Goal: Participate in discussion: Engage in conversation with other users on a specific topic

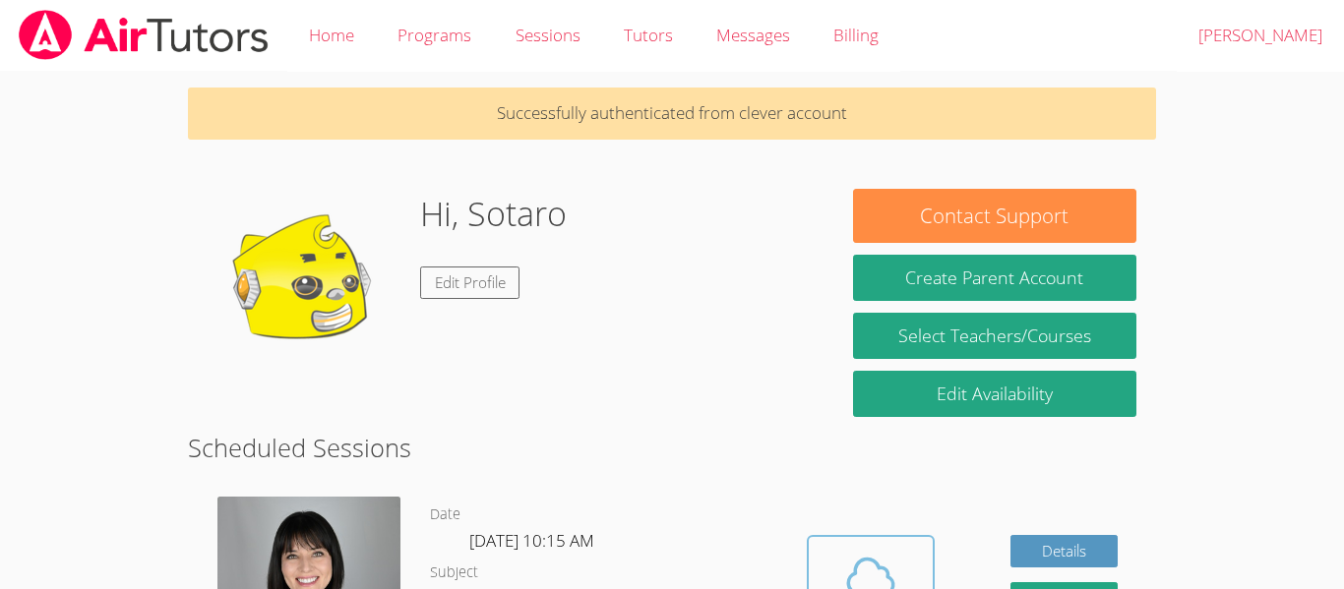
click at [893, 561] on icon at bounding box center [870, 576] width 55 height 55
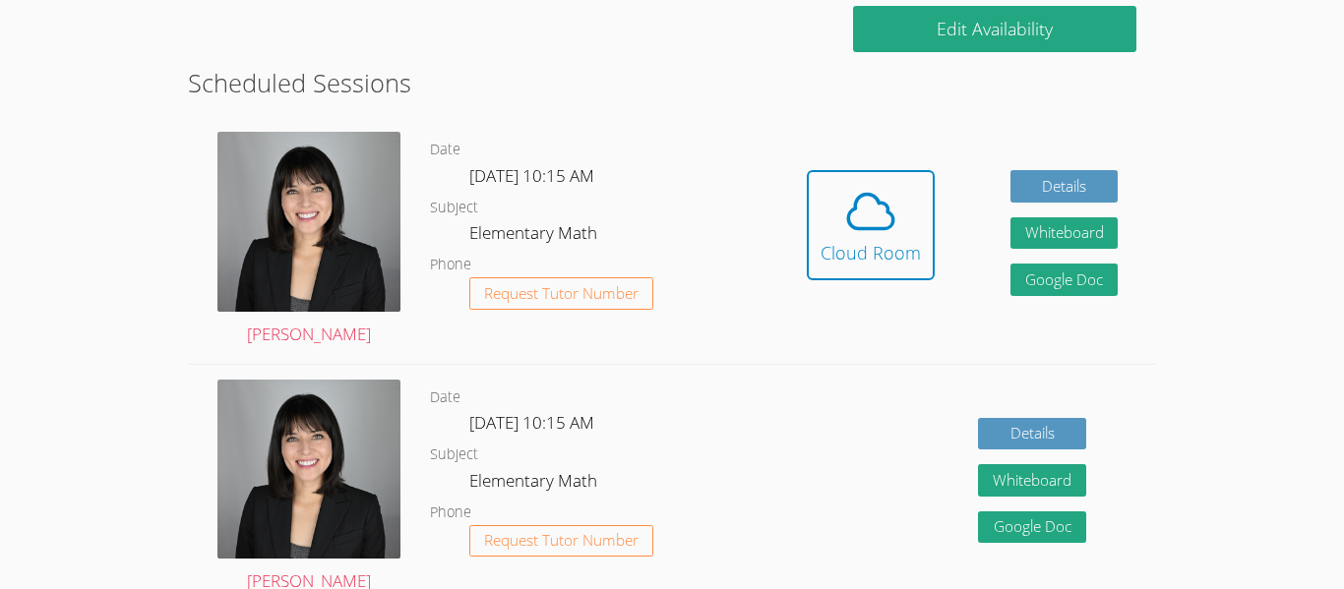
scroll to position [364, 0]
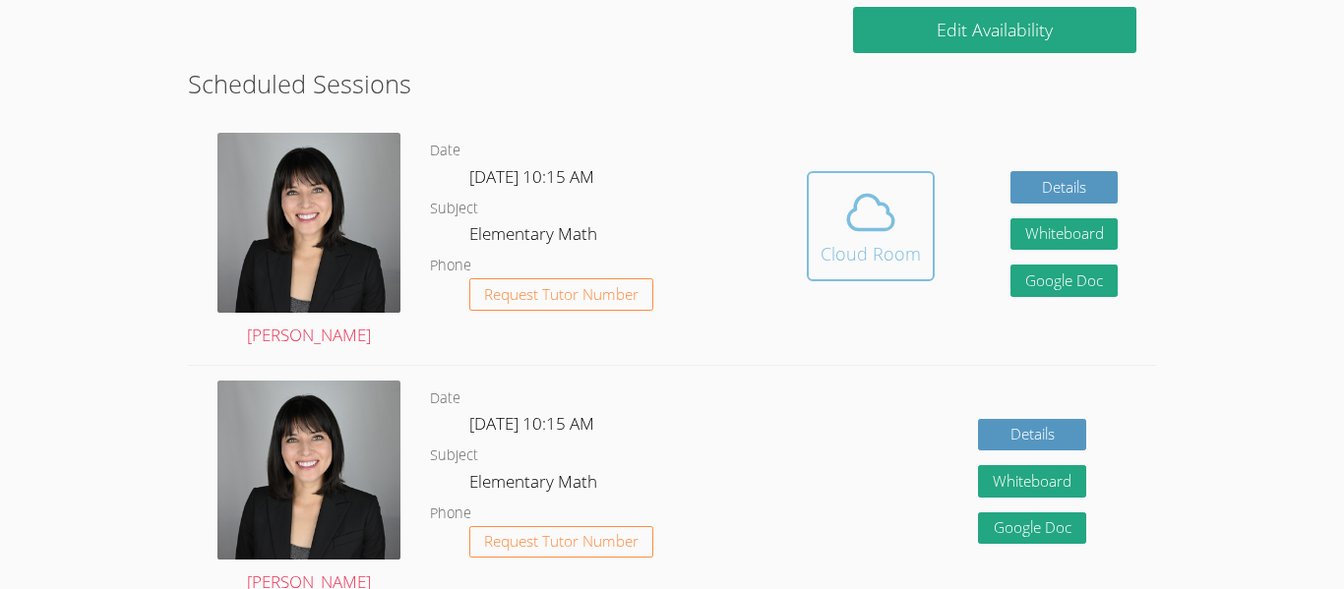
click at [885, 199] on icon at bounding box center [870, 212] width 55 height 55
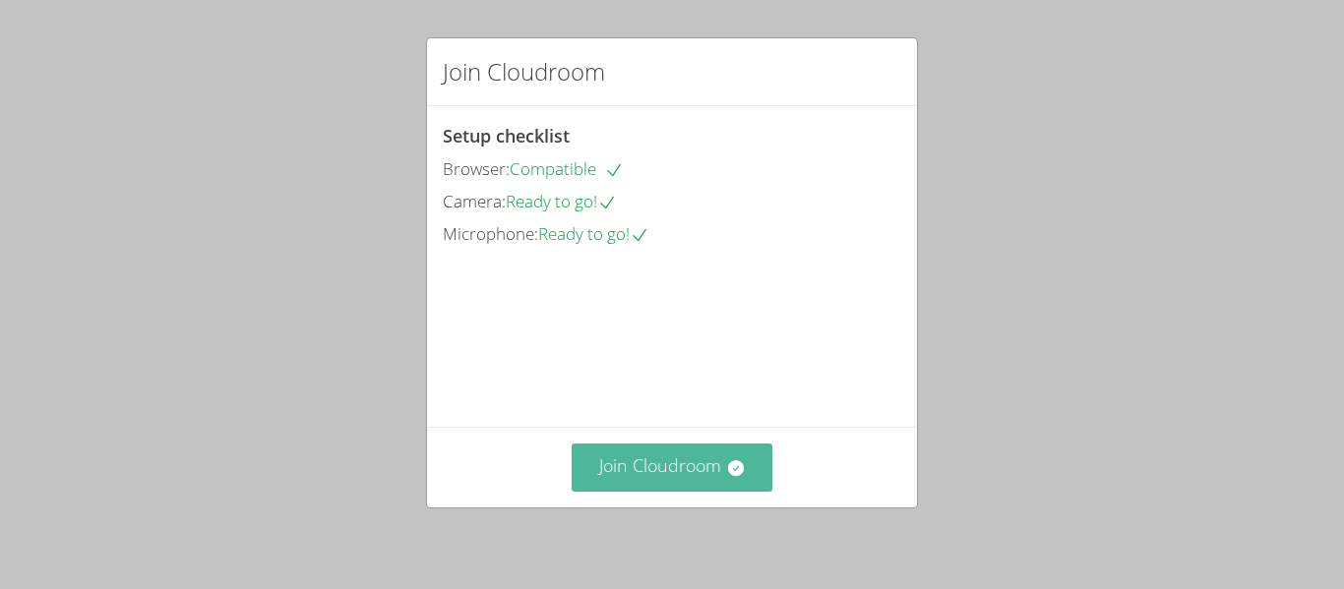
click at [649, 469] on button "Join Cloudroom" at bounding box center [672, 468] width 202 height 48
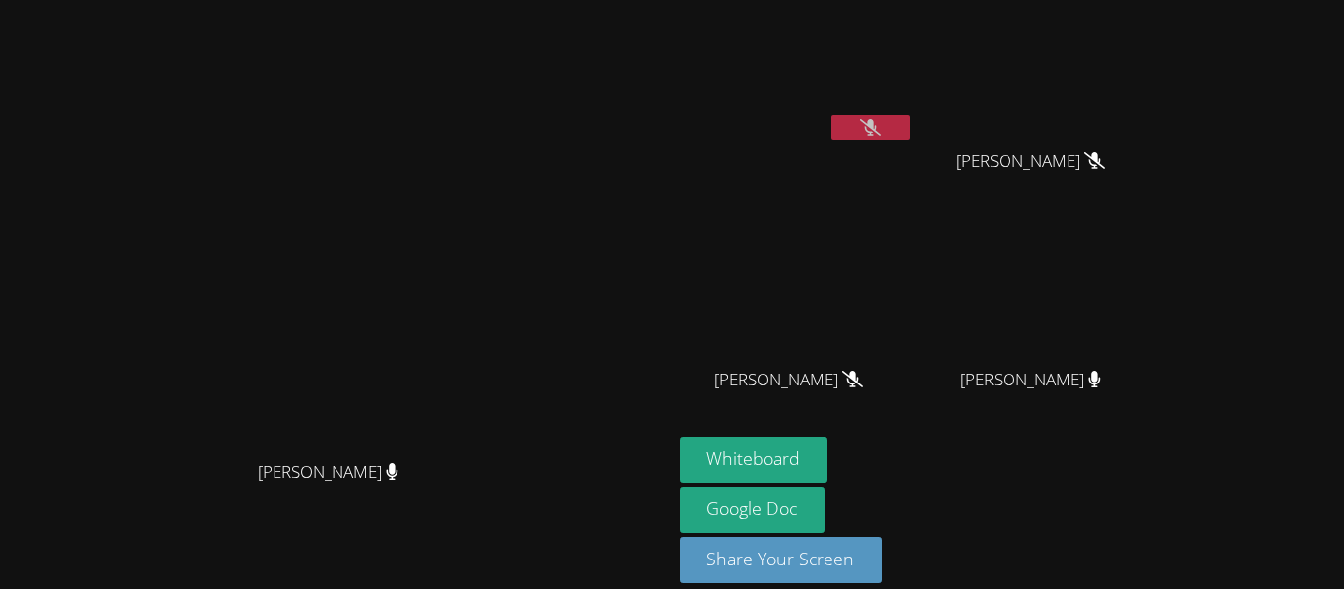
click at [851, 130] on button at bounding box center [870, 127] width 79 height 25
click at [860, 132] on icon at bounding box center [870, 127] width 21 height 17
click at [397, 480] on icon at bounding box center [392, 471] width 12 height 17
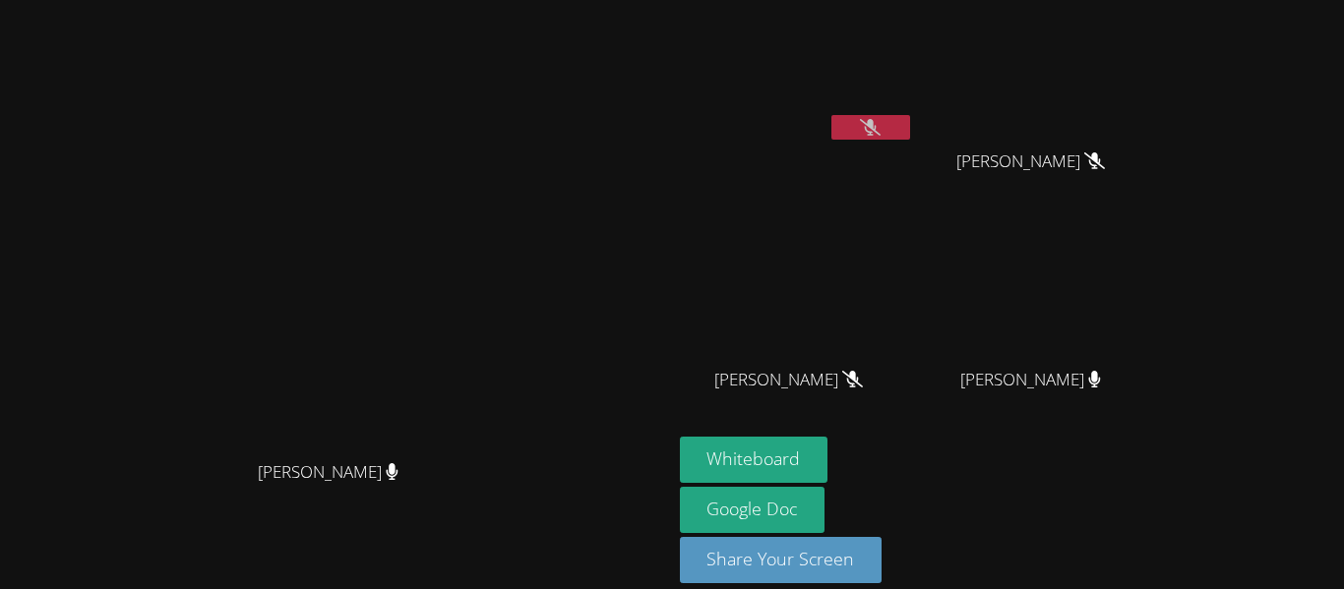
drag, startPoint x: 284, startPoint y: 480, endPoint x: 583, endPoint y: 446, distance: 301.0
click at [583, 446] on div "Kirsten Marino Kirsten Marino" at bounding box center [336, 306] width 656 height 448
drag, startPoint x: 279, startPoint y: 469, endPoint x: 423, endPoint y: 479, distance: 143.9
click at [423, 479] on div "[PERSON_NAME]" at bounding box center [336, 489] width 656 height 79
click at [410, 445] on div at bounding box center [410, 445] width 0 height 0
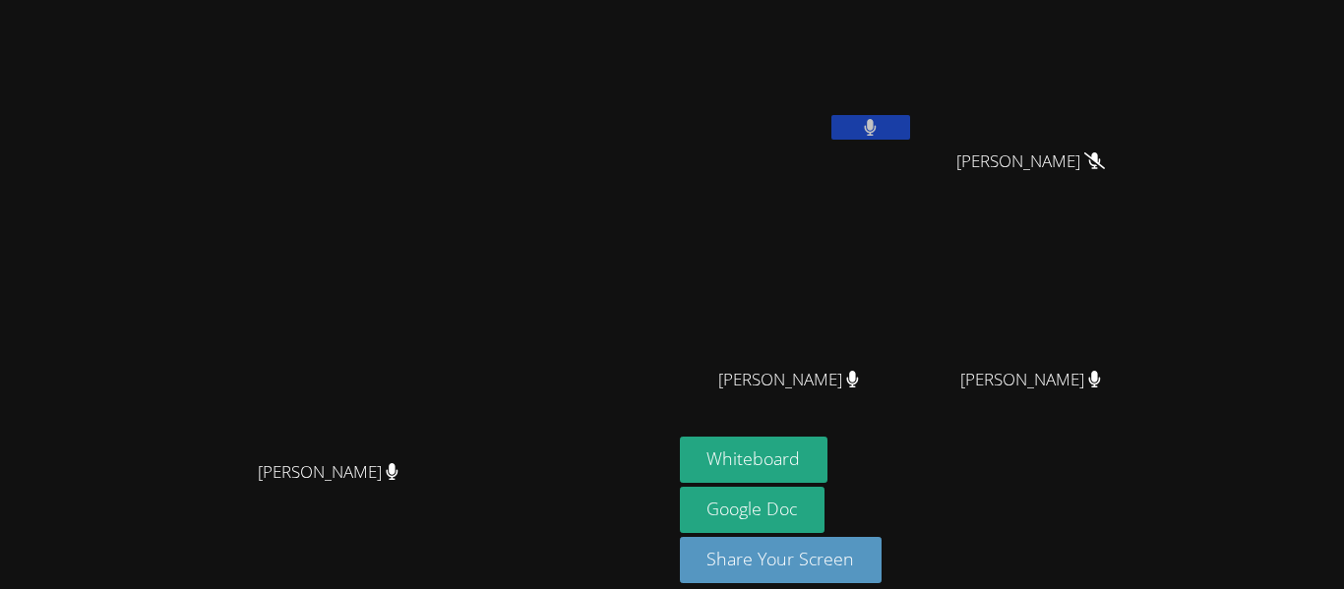
click at [376, 0] on div at bounding box center [196, 0] width 393 height 0
click at [256, 0] on div at bounding box center [196, 0] width 393 height 0
click at [247, 0] on div at bounding box center [196, 0] width 393 height 0
click at [444, 0] on div "Close" at bounding box center [672, 0] width 1344 height 0
click at [373, 310] on video at bounding box center [335, 266] width 295 height 369
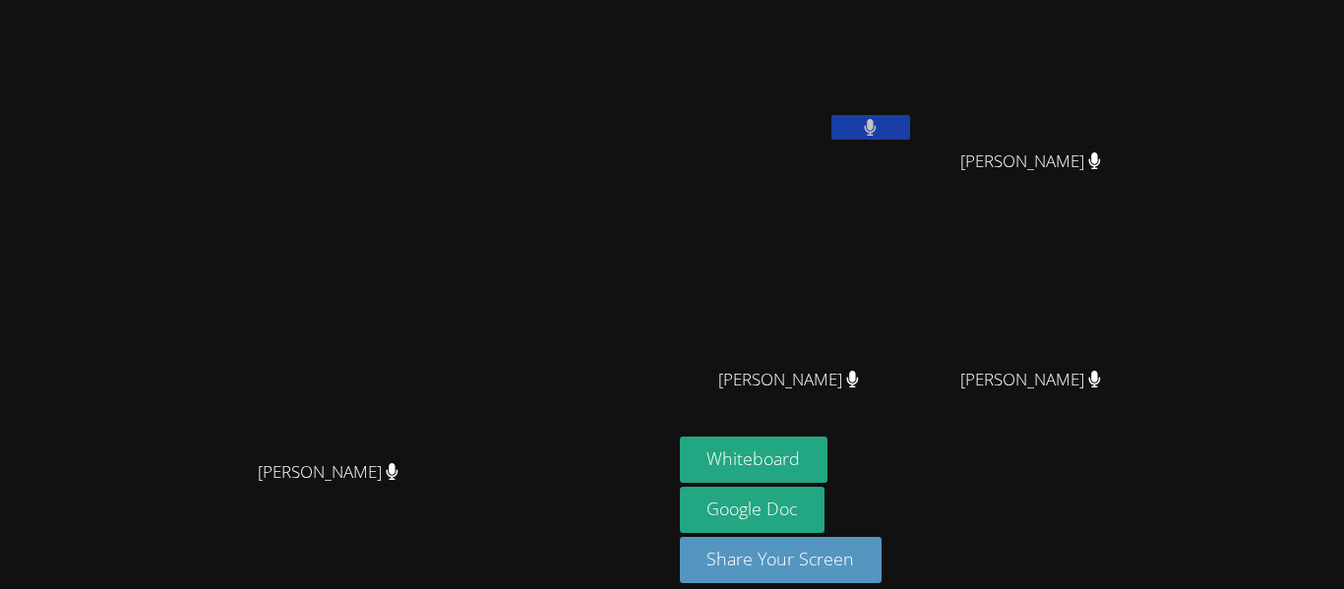
drag, startPoint x: 619, startPoint y: 117, endPoint x: 496, endPoint y: 265, distance: 192.0
click at [496, 265] on div "[PERSON_NAME]" at bounding box center [336, 266] width 656 height 369
click at [718, 380] on span "Leonardo Regalado" at bounding box center [788, 380] width 141 height 29
click at [750, 387] on span "Leonardo Regalado" at bounding box center [788, 380] width 141 height 29
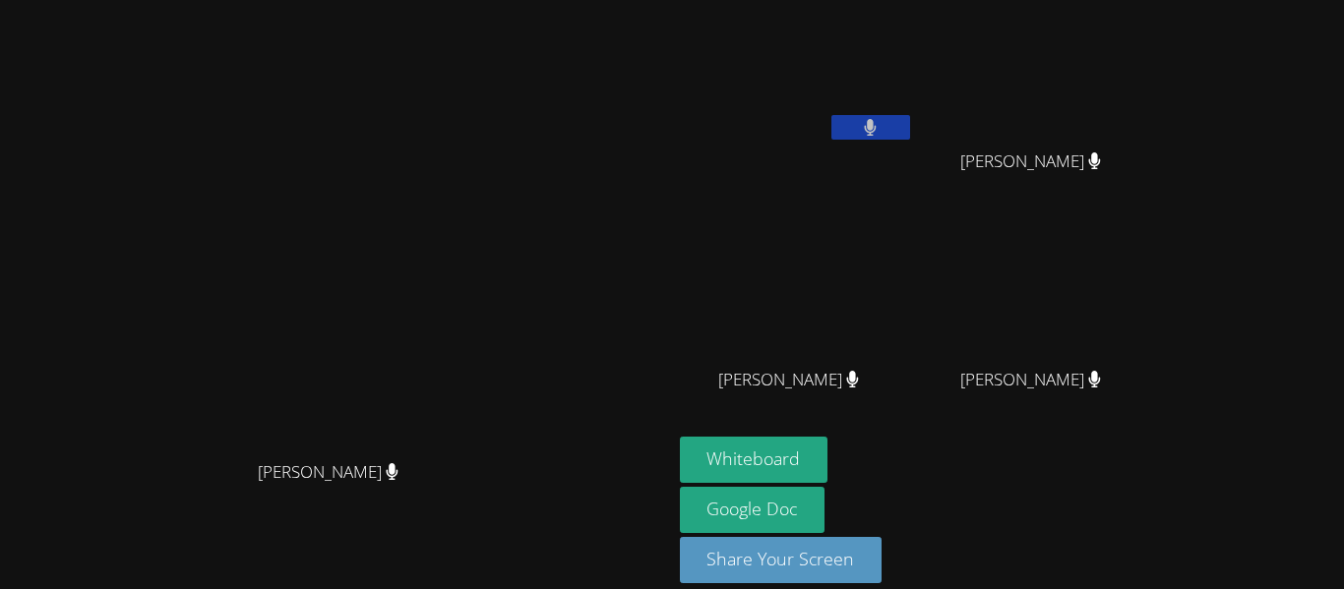
click at [767, 405] on div "Leonardo Regalado" at bounding box center [797, 397] width 234 height 79
click at [796, 420] on div "Leonardo Regalado" at bounding box center [797, 397] width 234 height 79
click at [683, 395] on div "Leonardo Regalado" at bounding box center [797, 397] width 234 height 79
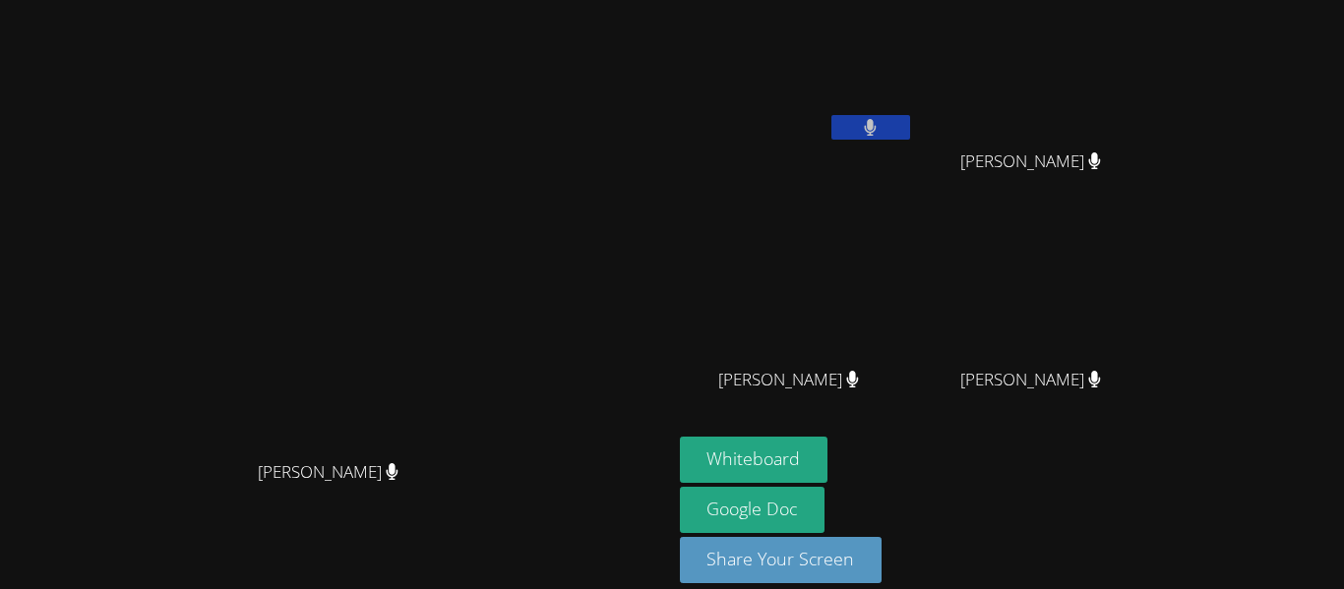
drag, startPoint x: 705, startPoint y: 381, endPoint x: 846, endPoint y: 369, distance: 141.1
click at [846, 369] on span "Leonardo Regalado" at bounding box center [788, 380] width 141 height 29
click at [833, 340] on div at bounding box center [833, 340] width 0 height 0
click at [393, 0] on div at bounding box center [196, 0] width 393 height 0
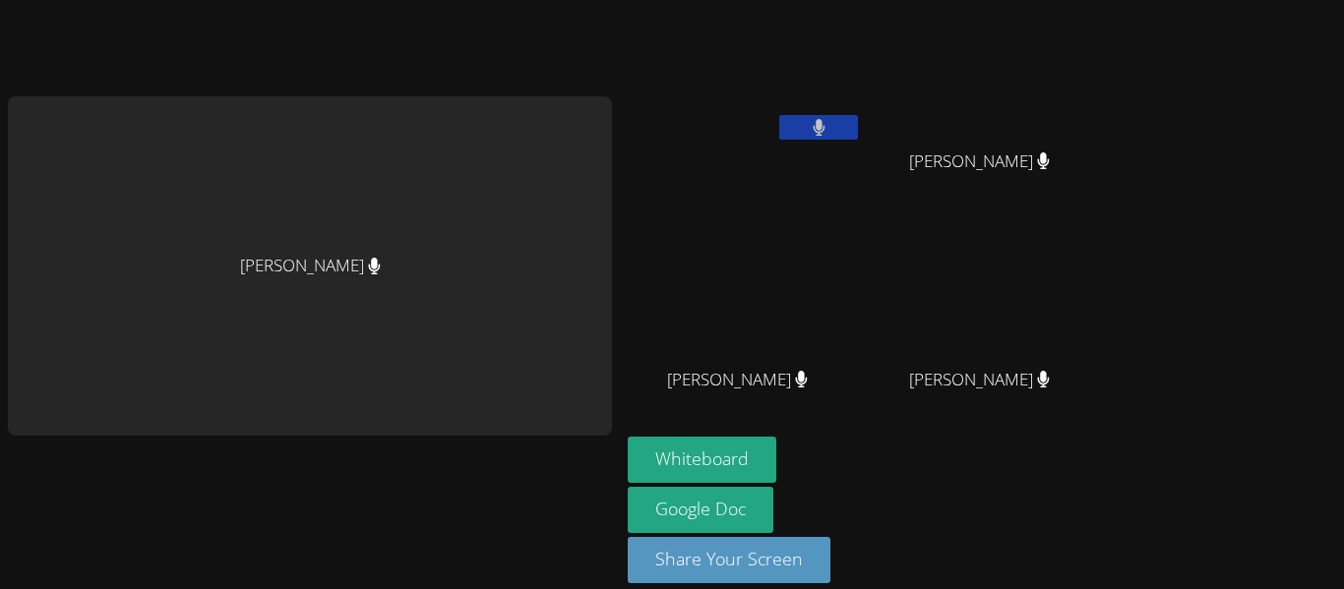
click at [882, 421] on div "Xian Riley Peralta" at bounding box center [986, 397] width 234 height 79
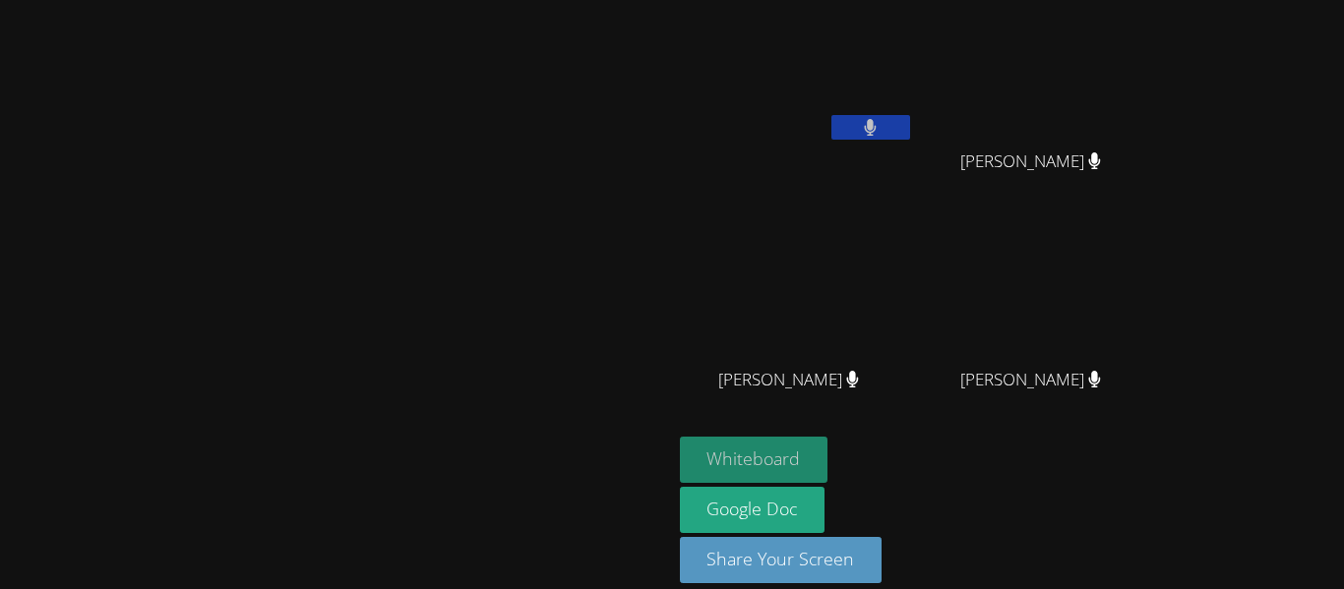
click at [828, 457] on button "Whiteboard" at bounding box center [754, 460] width 149 height 46
click at [828, 447] on button "Whiteboard" at bounding box center [754, 460] width 149 height 46
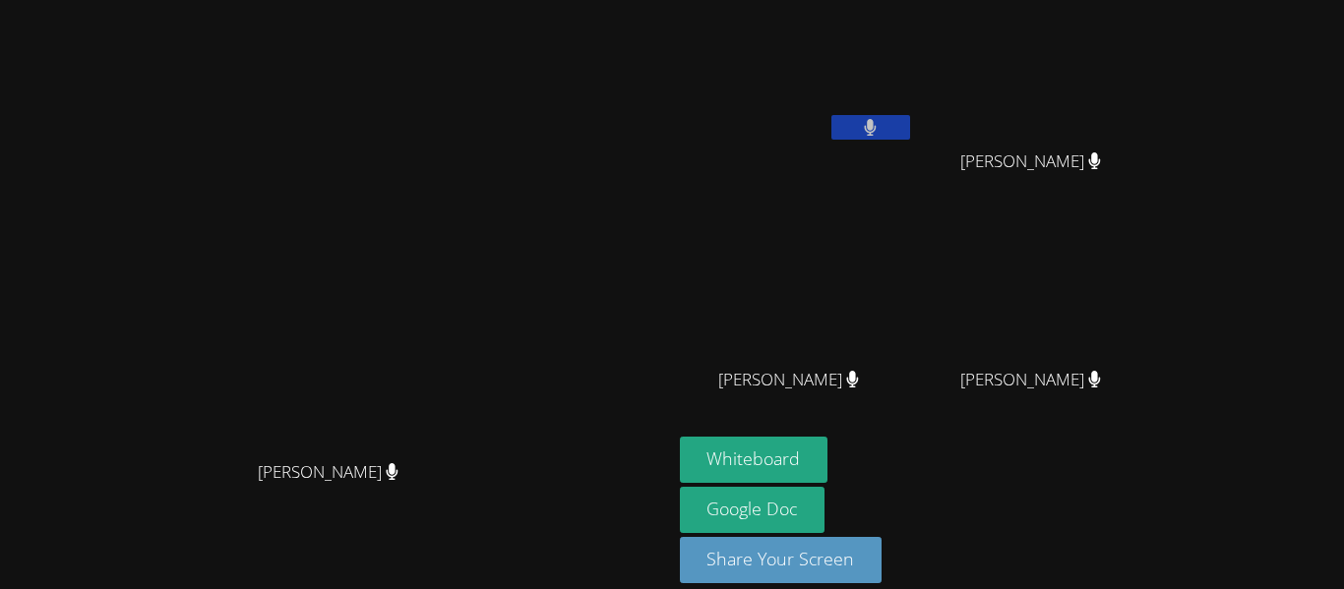
click at [398, 479] on icon at bounding box center [392, 471] width 13 height 17
click at [398, 480] on icon at bounding box center [392, 471] width 13 height 17
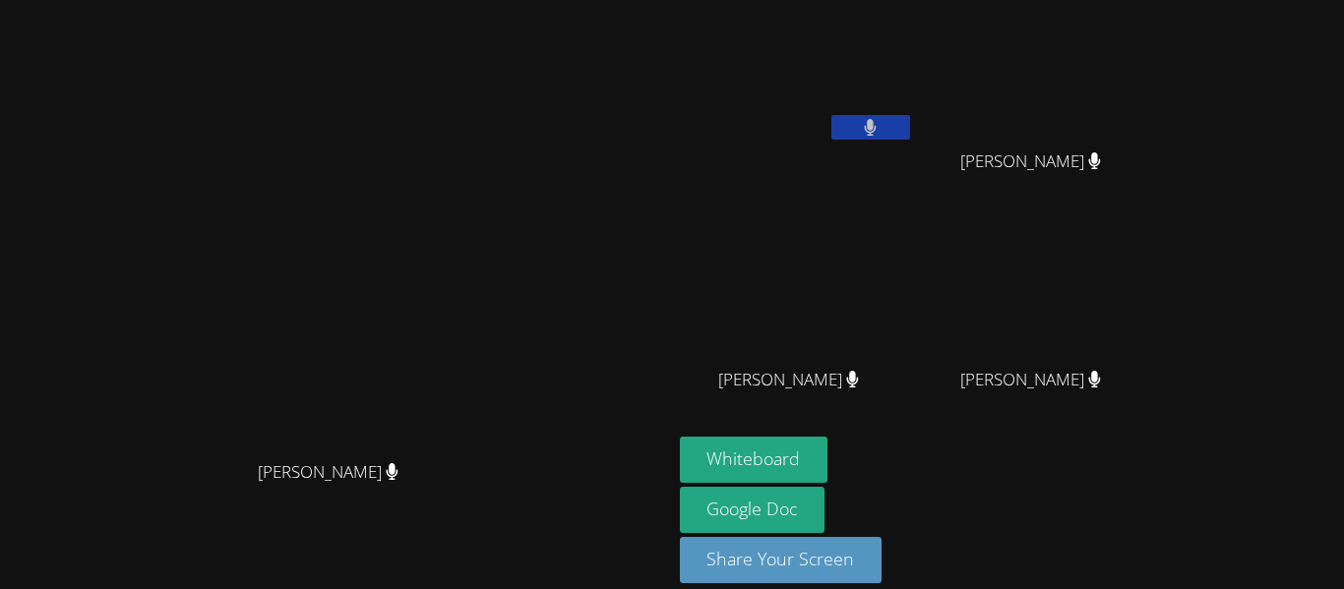
click at [398, 480] on icon at bounding box center [392, 471] width 13 height 17
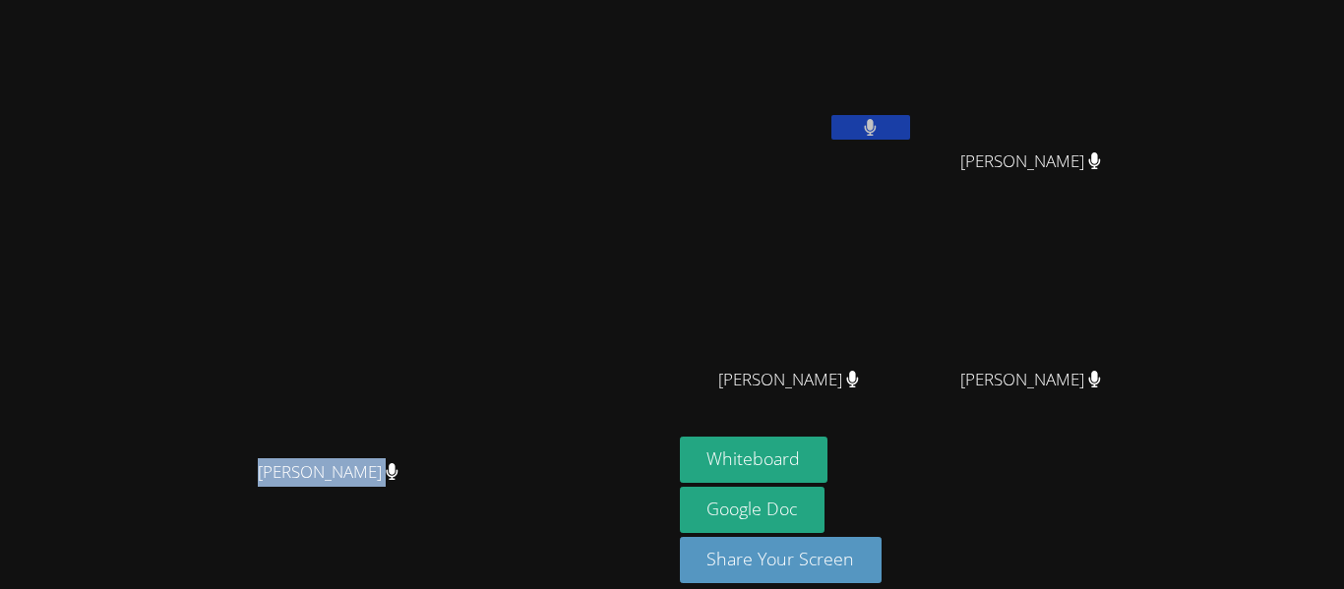
click at [398, 480] on icon at bounding box center [392, 471] width 13 height 17
click at [837, 378] on span "Xian Riley Peralta" at bounding box center [788, 380] width 141 height 29
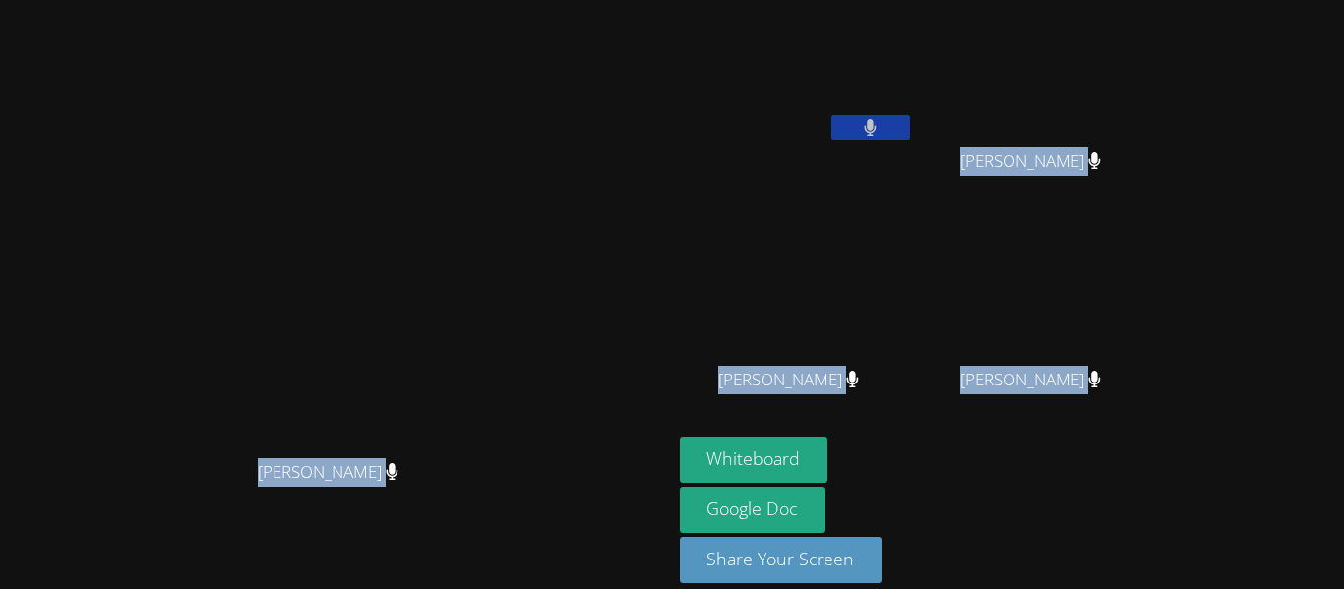
drag, startPoint x: 700, startPoint y: 448, endPoint x: 1342, endPoint y: 426, distance: 641.6
click at [1342, 426] on div "Kirsten Marino Kirsten Marino Sotaro Ando Leonardo Regalado Leonardo Regalado X…" at bounding box center [672, 294] width 1344 height 589
click at [1329, 496] on div at bounding box center [1329, 496] width 0 height 0
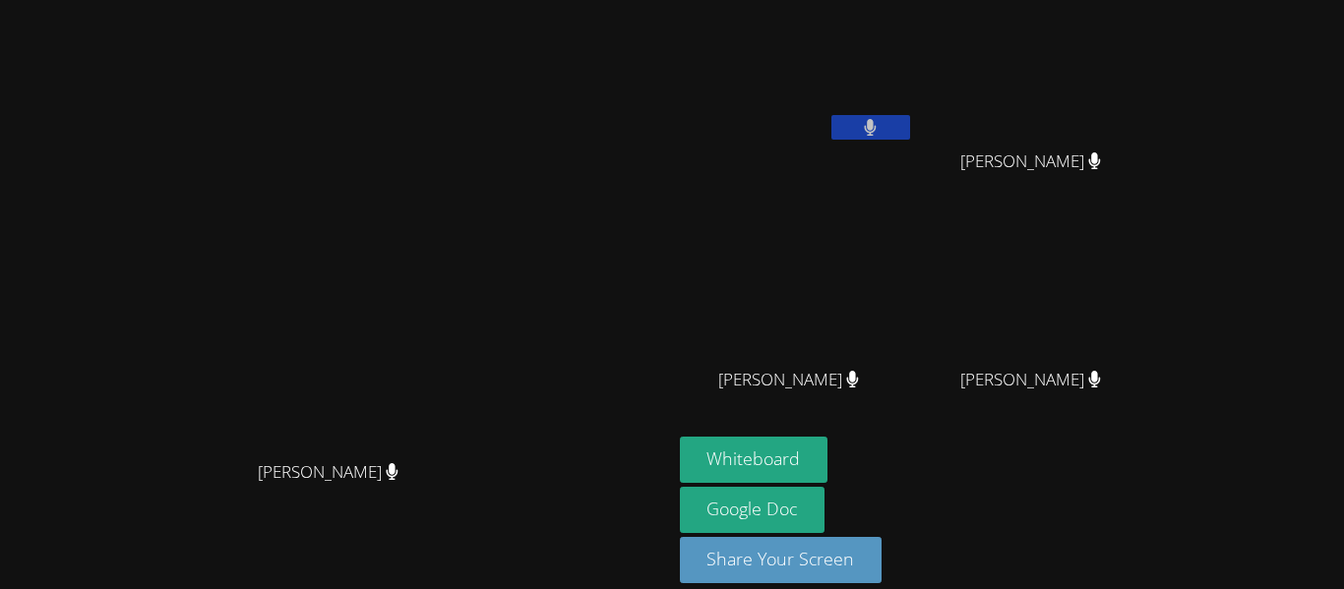
scroll to position [190, 0]
drag, startPoint x: 549, startPoint y: 564, endPoint x: 621, endPoint y: 573, distance: 72.5
click at [621, 0] on div at bounding box center [672, 0] width 1344 height 0
click at [393, 0] on div at bounding box center [196, 0] width 393 height 0
click at [942, 0] on div "Close" at bounding box center [672, 0] width 1344 height 0
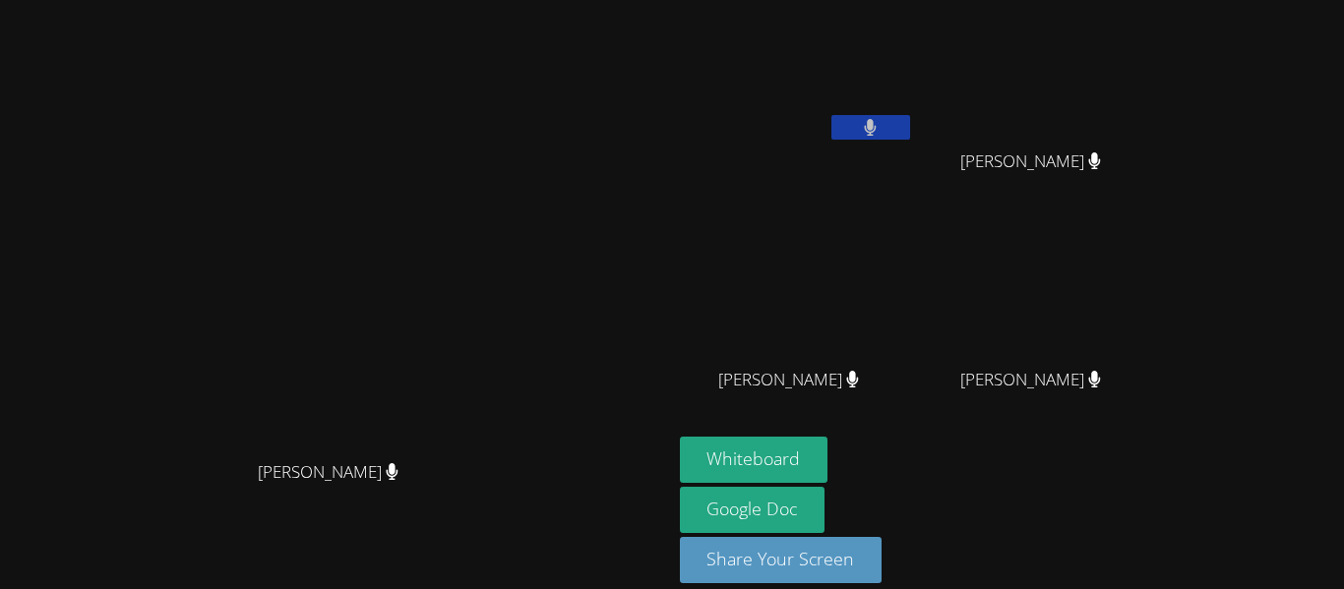
scroll to position [0, 0]
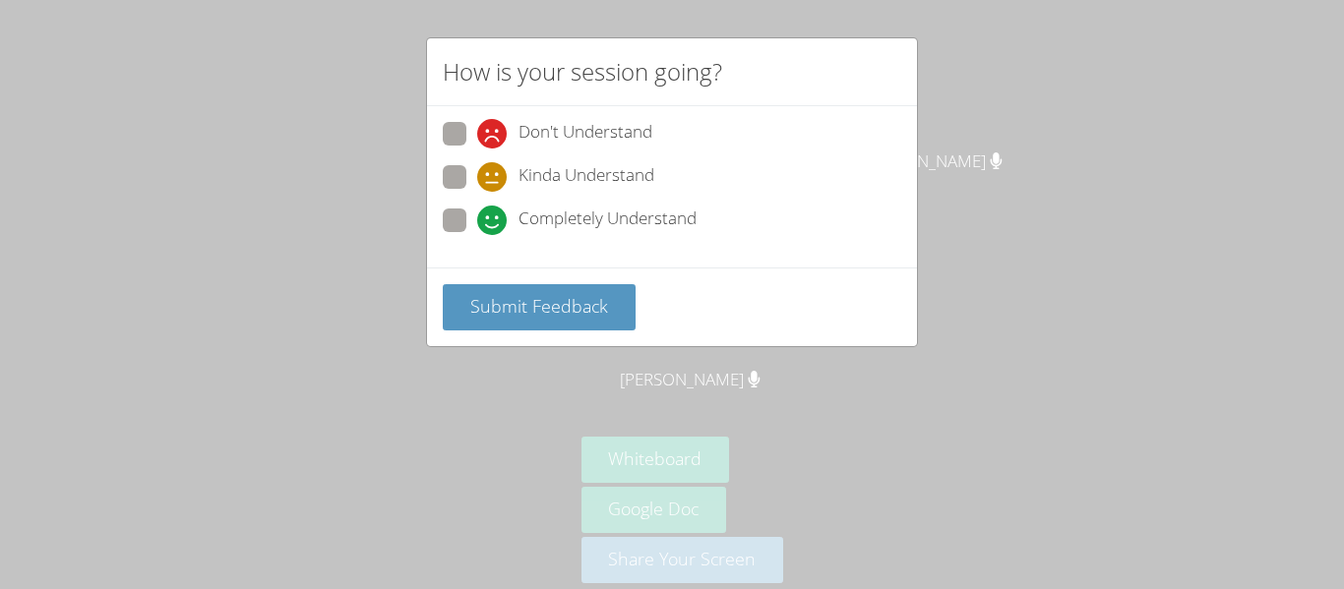
click at [784, 349] on div "How is your session going? Don't Understand Kinda Understand Completely Underst…" at bounding box center [672, 294] width 1344 height 589
click at [566, 292] on button "Submit Feedback" at bounding box center [539, 307] width 193 height 46
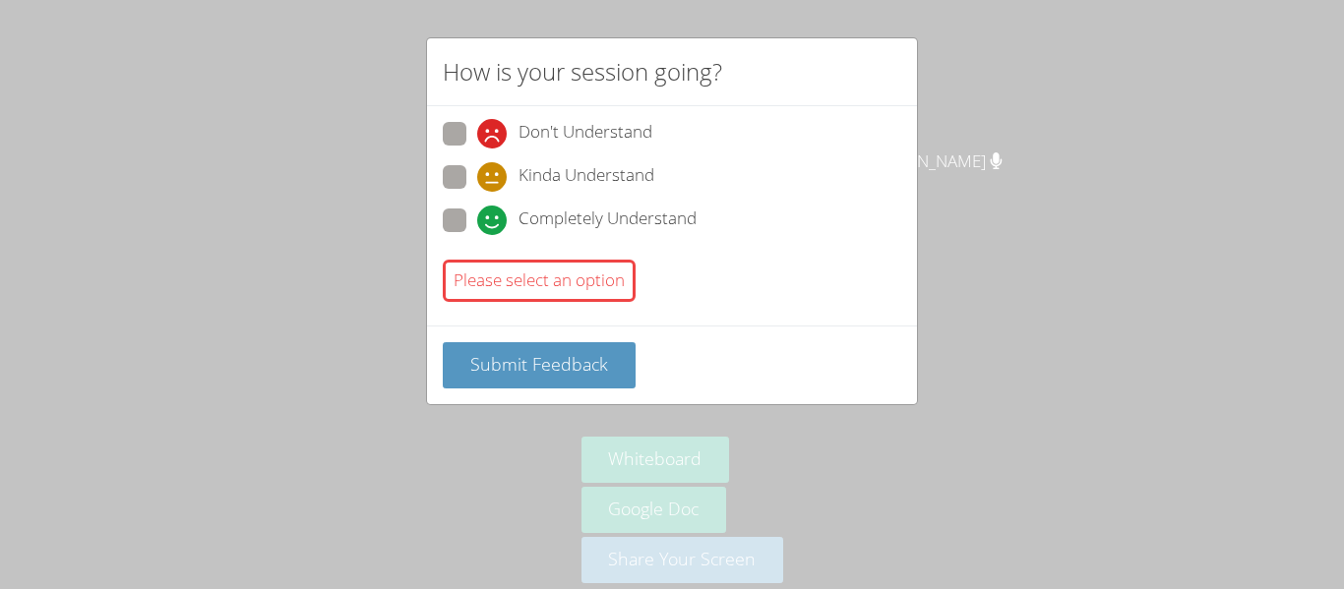
click at [609, 329] on div "Submit Feedback" at bounding box center [672, 365] width 490 height 79
click at [573, 361] on span "Submit Feedback" at bounding box center [539, 364] width 138 height 24
click at [477, 192] on span at bounding box center [477, 192] width 0 height 0
click at [477, 179] on input "Kinda Understand" at bounding box center [485, 173] width 17 height 17
radio input "true"
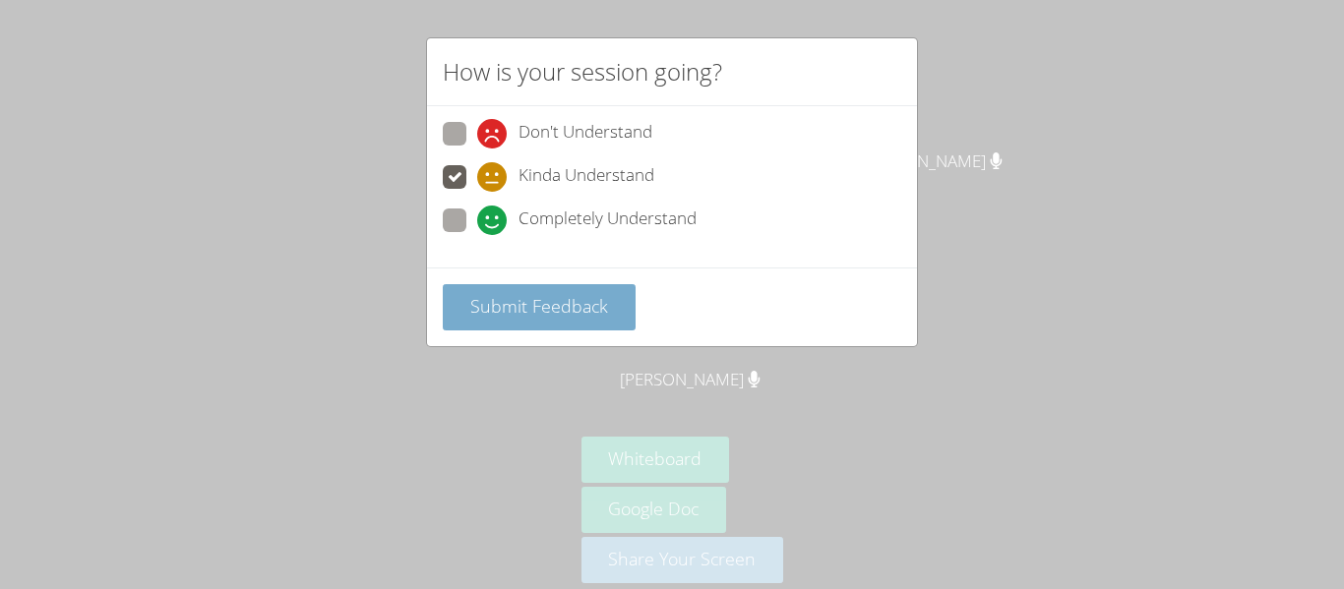
click at [470, 306] on span "Submit Feedback" at bounding box center [539, 306] width 138 height 24
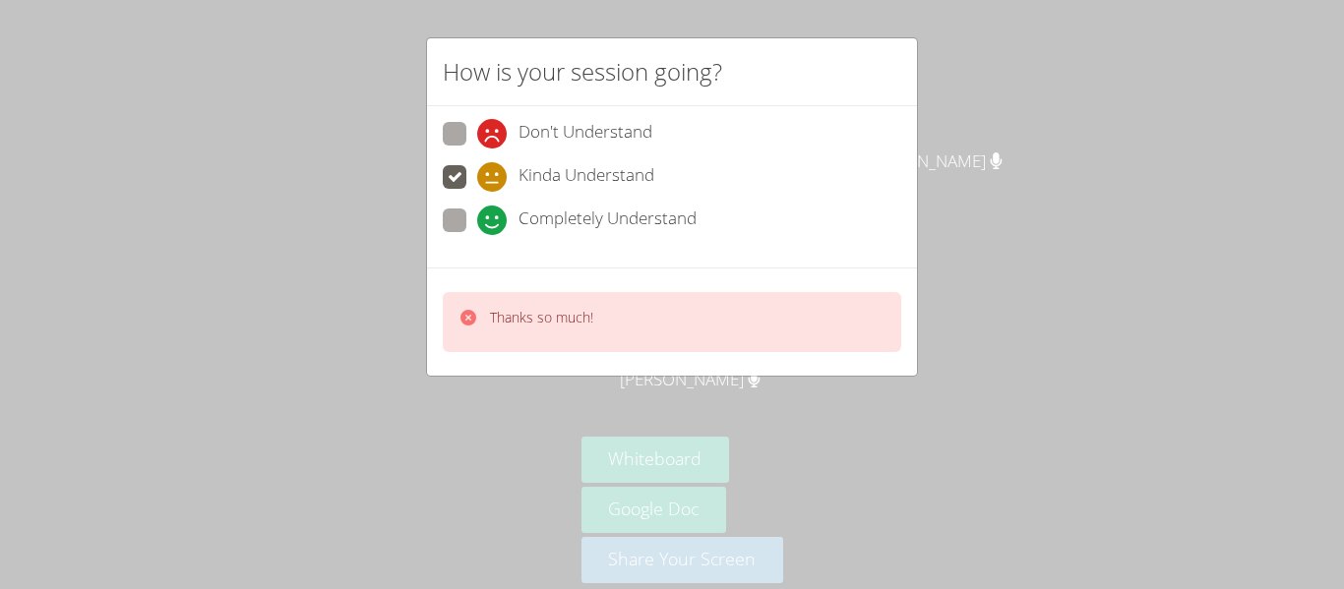
click at [477, 149] on span at bounding box center [477, 149] width 0 height 0
click at [477, 139] on input "Don't Understand" at bounding box center [485, 130] width 17 height 17
radio input "true"
click at [442, 216] on div at bounding box center [287, 305] width 558 height 595
